Goal: Task Accomplishment & Management: Complete application form

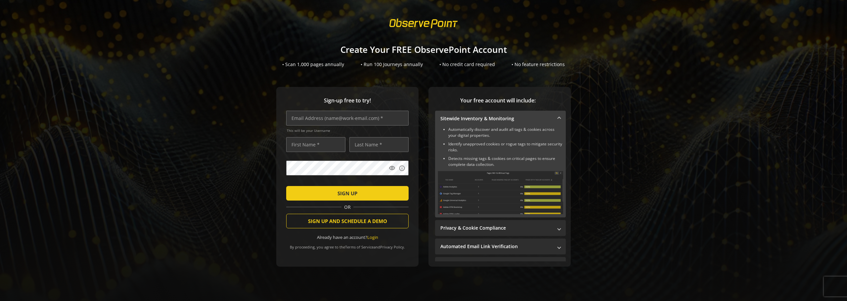
scroll to position [8, 0]
click at [410, 20] on span at bounding box center [424, 23] width 80 height 19
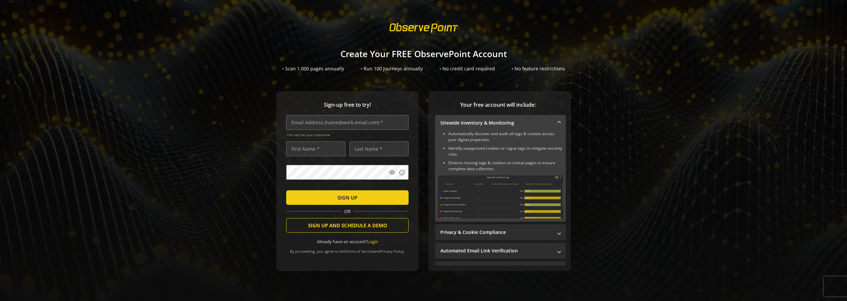
click at [422, 29] on span at bounding box center [424, 27] width 80 height 19
